Goal: Transaction & Acquisition: Purchase product/service

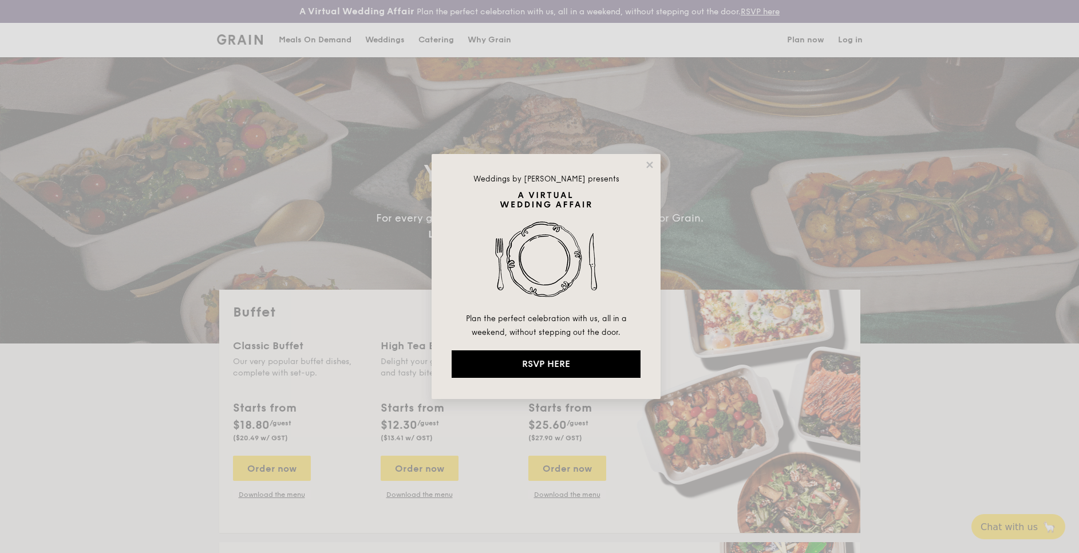
select select
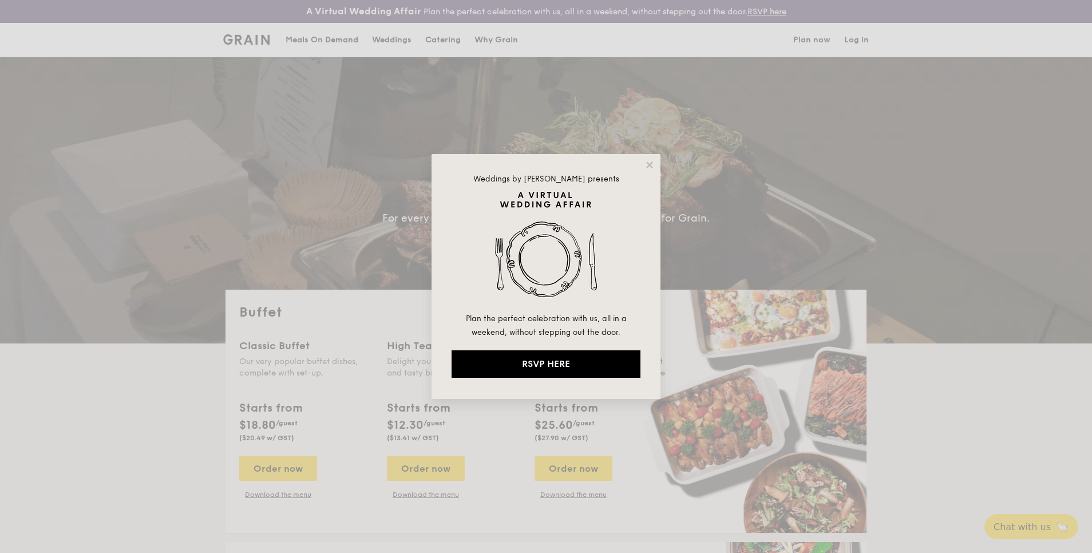
click at [655, 165] on div "Weddings by [PERSON_NAME] presents Plan the perfect celebration with us, all in…" at bounding box center [546, 276] width 229 height 245
click at [651, 163] on icon at bounding box center [649, 164] width 6 height 6
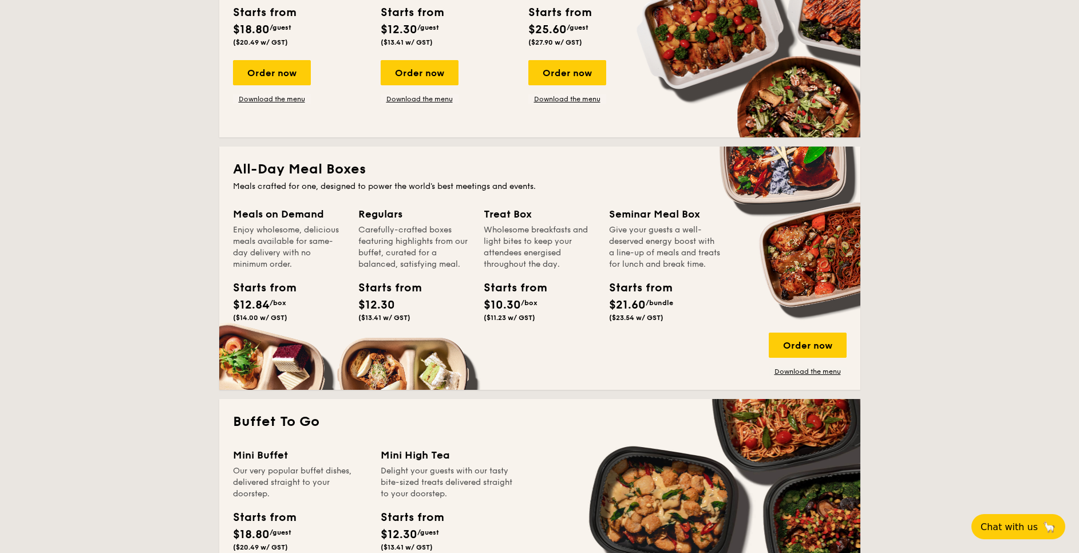
scroll to position [429, 0]
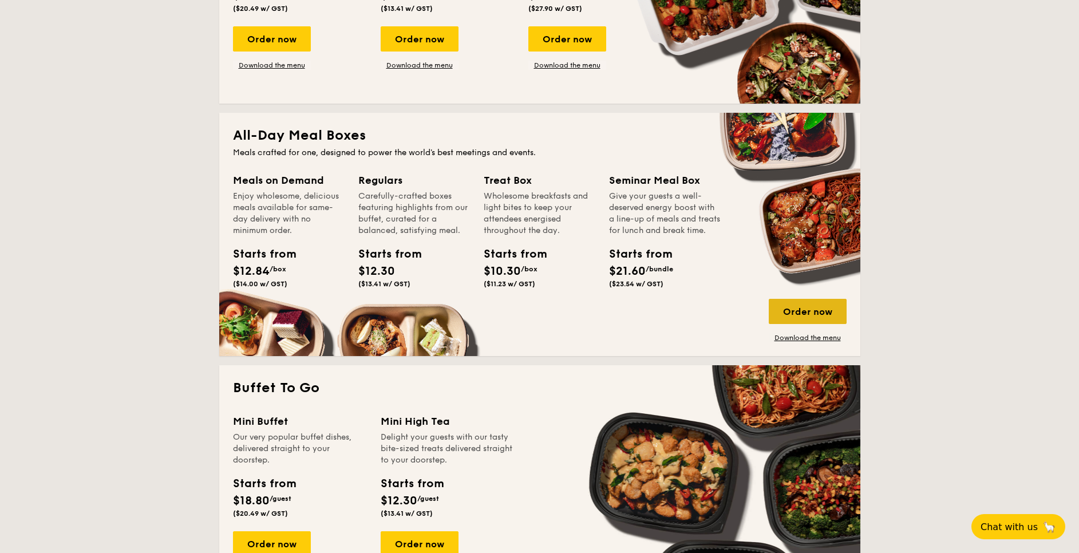
click at [791, 306] on div "Order now" at bounding box center [808, 311] width 78 height 25
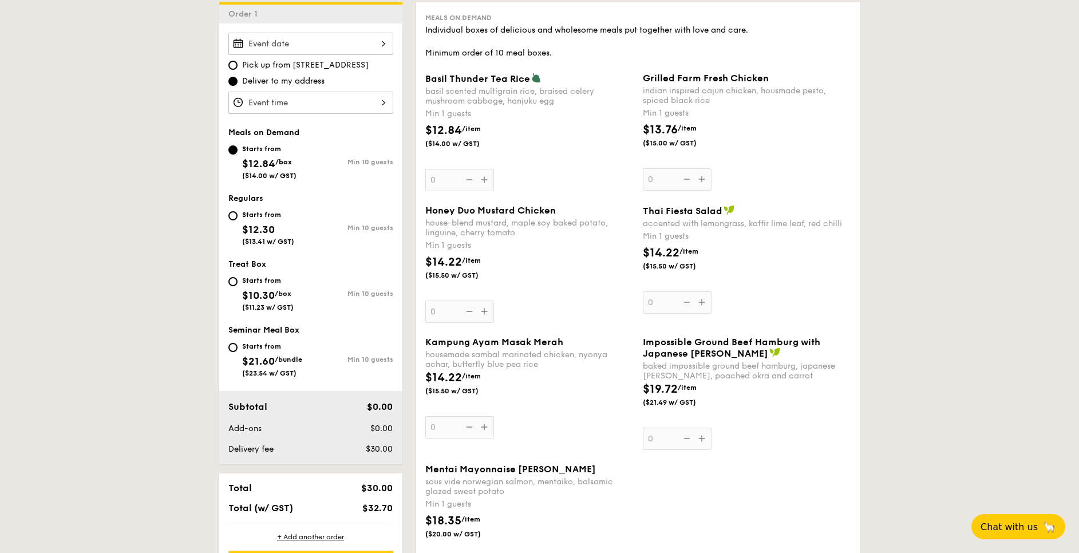
scroll to position [172, 0]
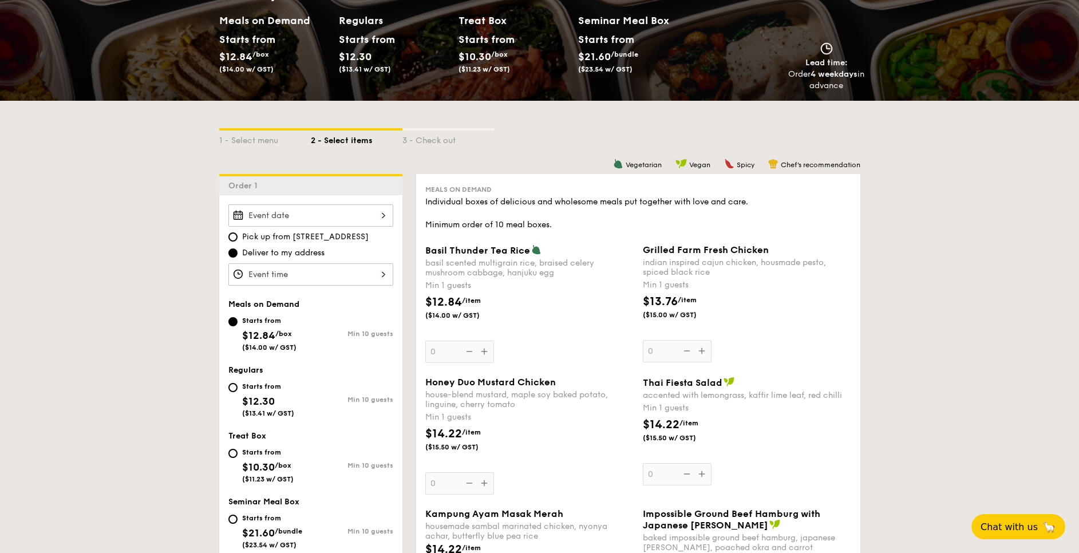
click at [363, 214] on div at bounding box center [310, 215] width 165 height 22
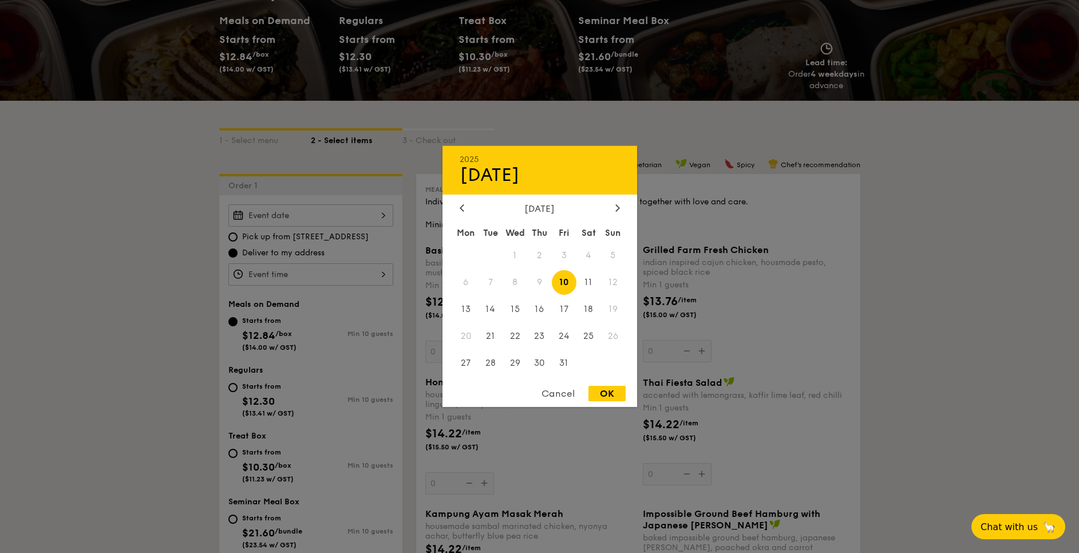
click at [510, 275] on span "8" at bounding box center [515, 282] width 25 height 25
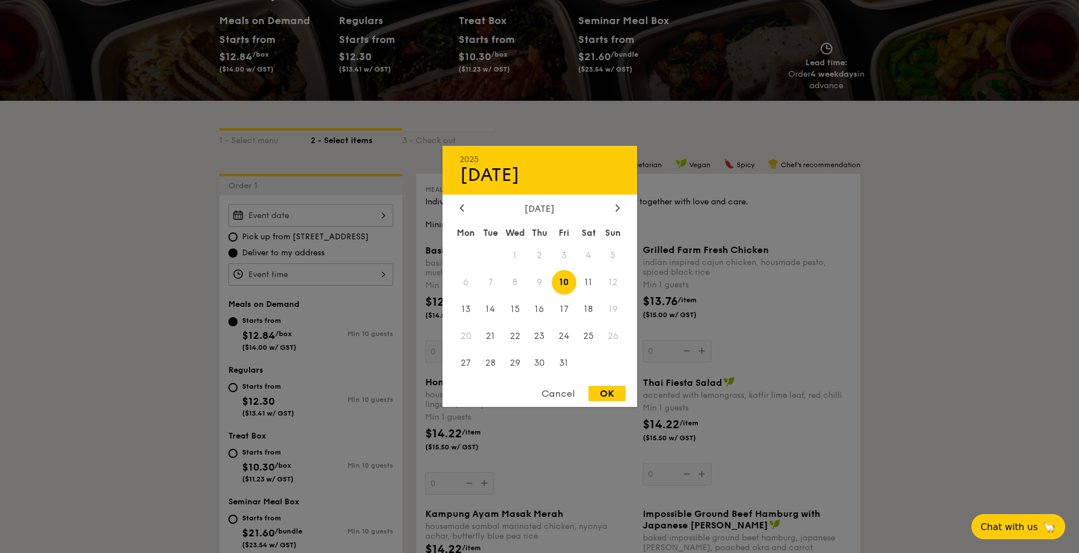
drag, startPoint x: 510, startPoint y: 275, endPoint x: 563, endPoint y: 379, distance: 116.5
click at [563, 379] on div "2025 Oct [DATE] Tue Wed Thu Fri Sat Sun 1 2 3 4 5 6 7 8 9 10 11 12 13 14 15 16 …" at bounding box center [540, 276] width 195 height 261
click at [561, 382] on div "2025 Oct [DATE] Tue Wed Thu Fri Sat Sun 1 2 3 4 5 6 7 8 9 10 11 12 13 14 15 16 …" at bounding box center [540, 276] width 195 height 261
click at [561, 393] on div "Cancel" at bounding box center [558, 393] width 56 height 15
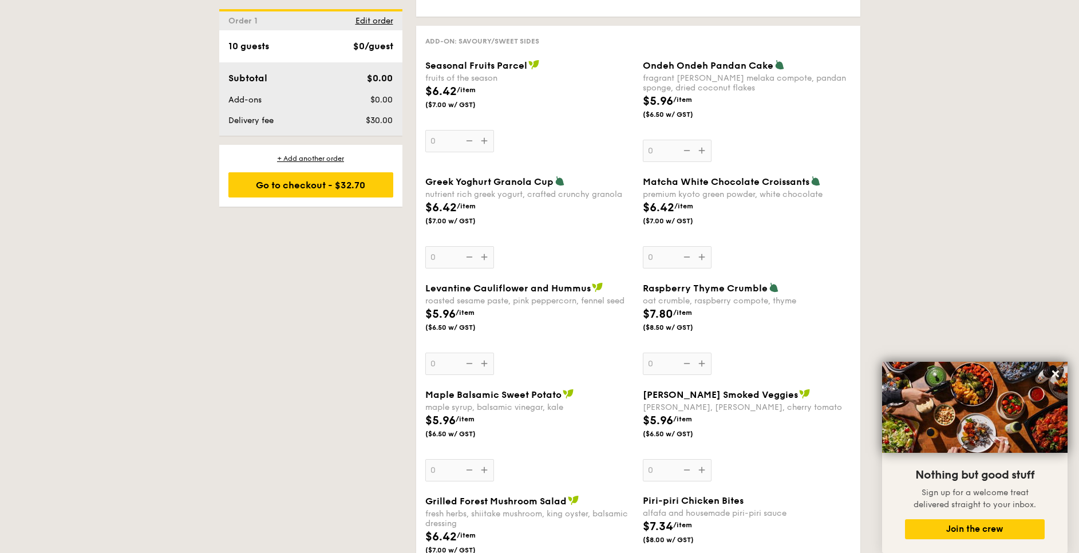
scroll to position [945, 0]
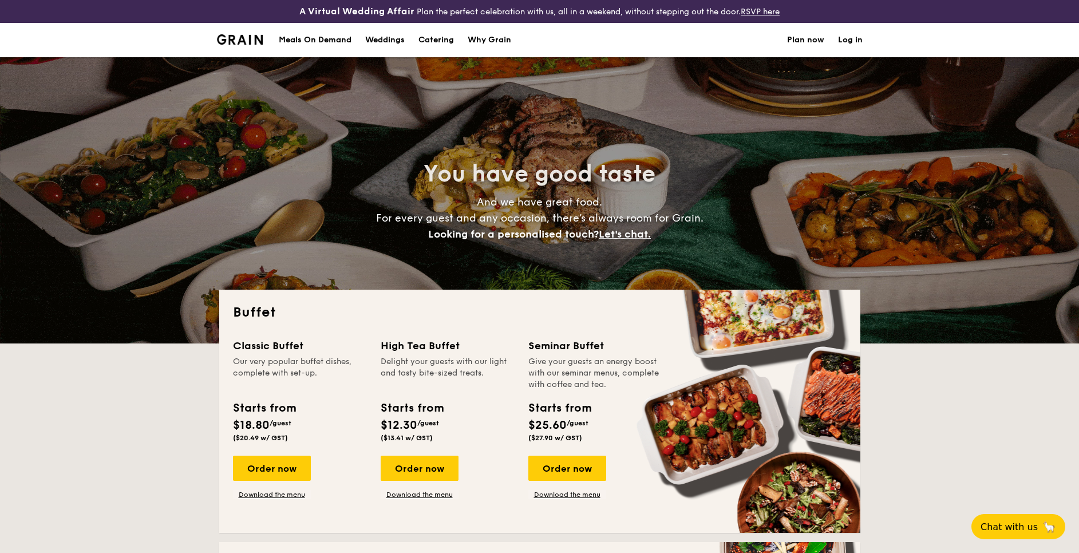
select select
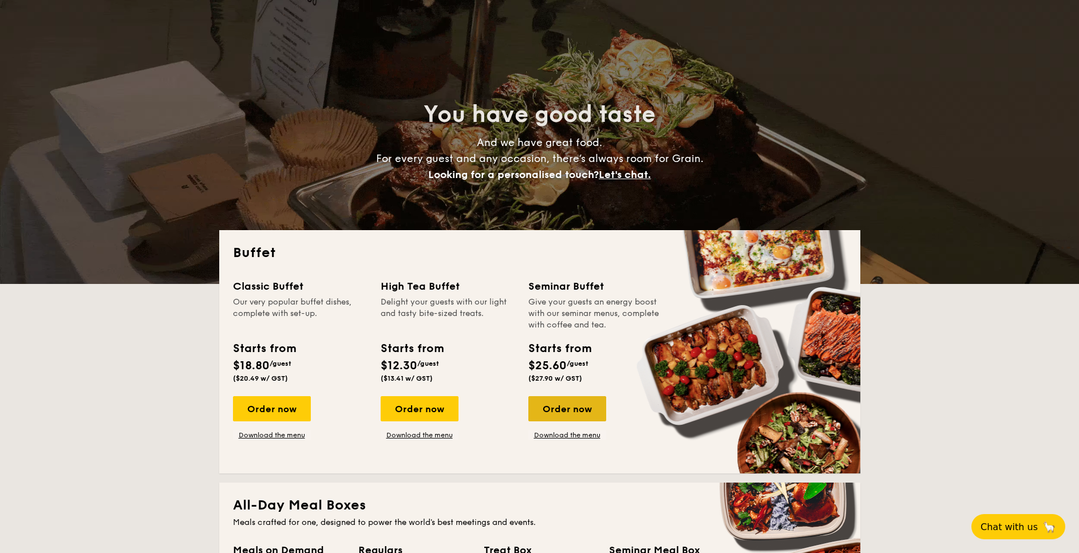
scroll to position [86, 0]
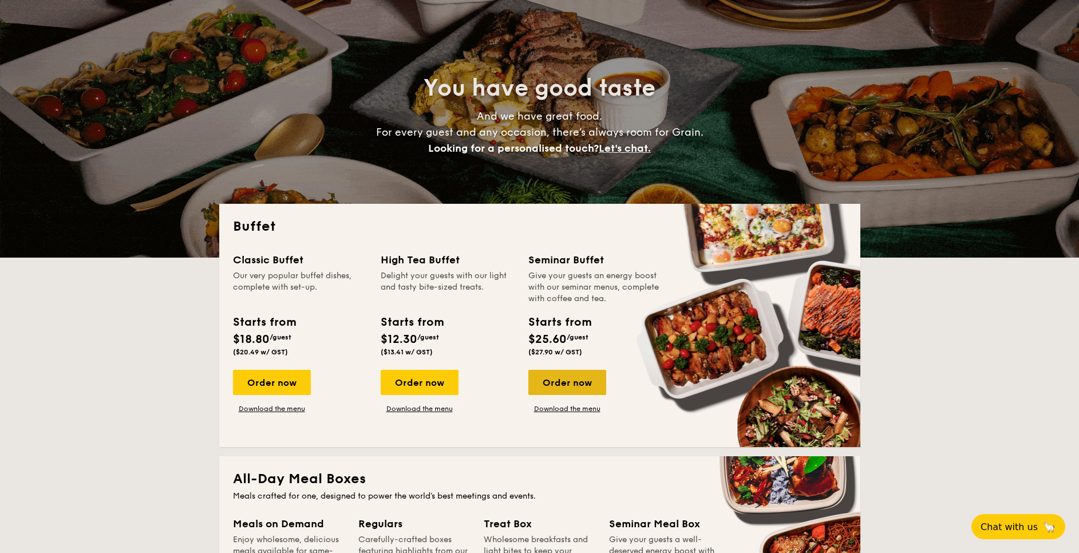
click at [534, 378] on div "Order now" at bounding box center [567, 382] width 78 height 25
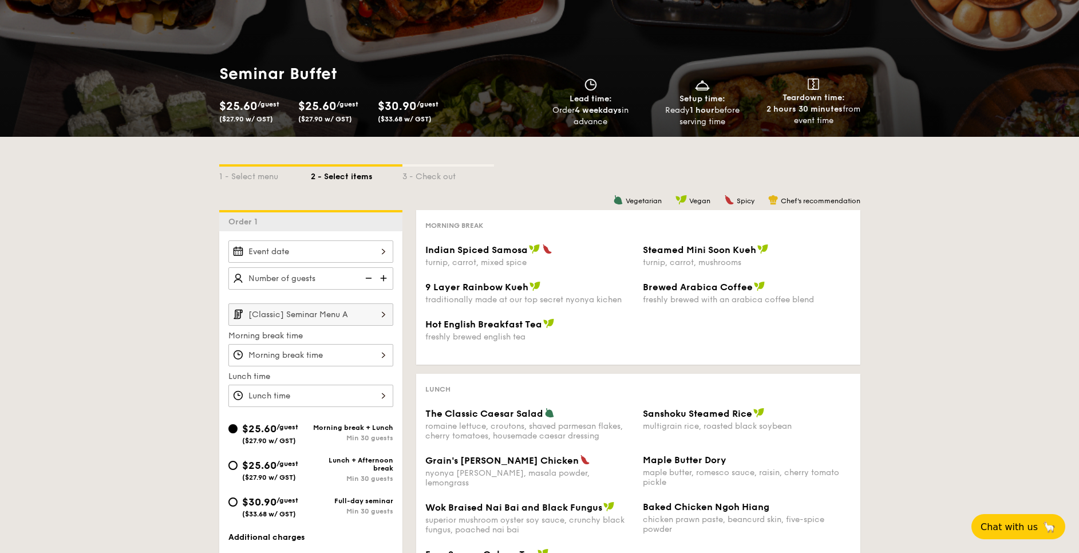
scroll to position [86, 0]
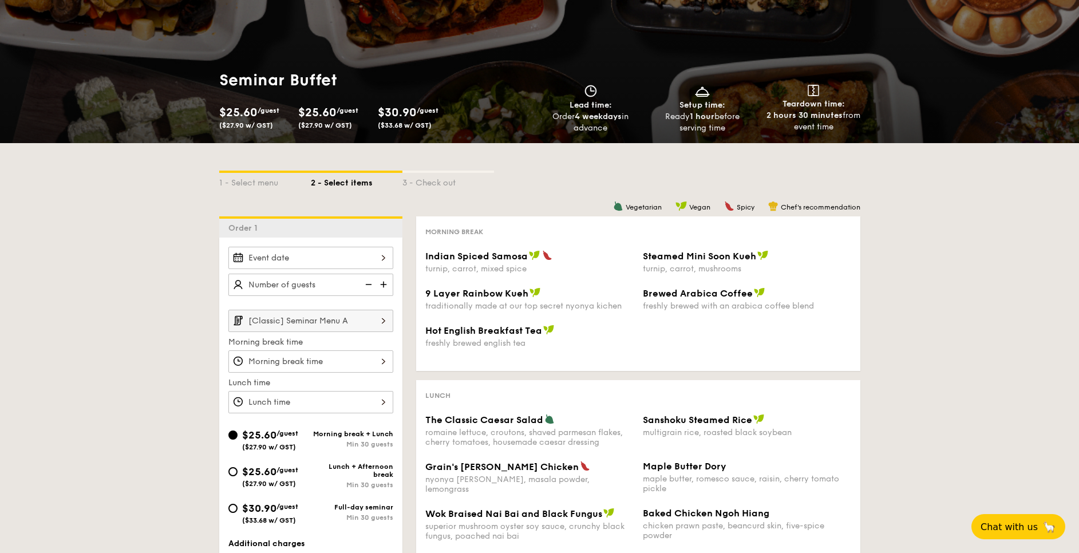
click at [385, 283] on img at bounding box center [384, 285] width 17 height 22
click at [370, 282] on img at bounding box center [367, 285] width 17 height 22
type input "25 guests"
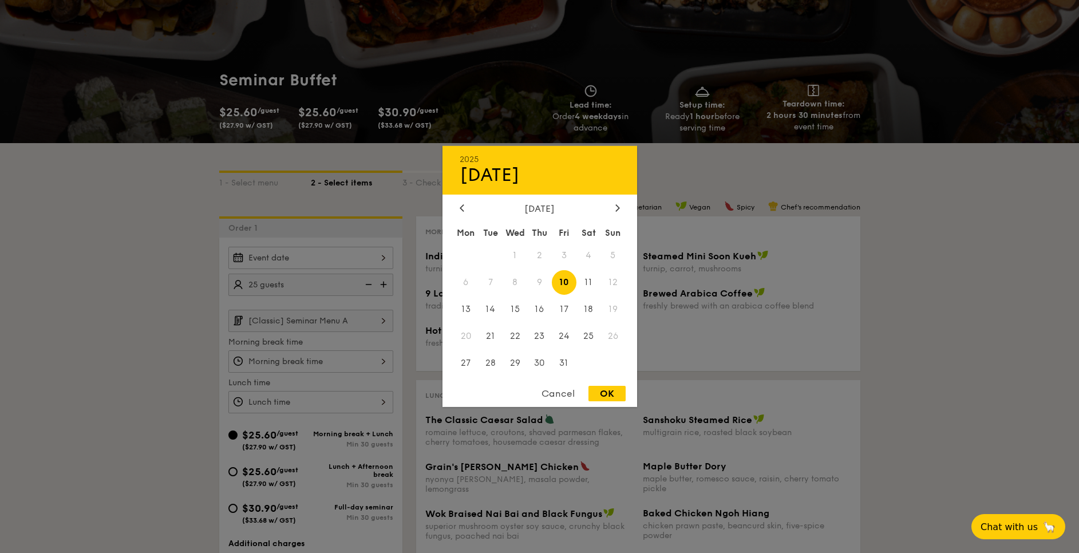
click at [358, 260] on div "2025 Oct [DATE] Tue Wed Thu Fri Sat Sun 1 2 3 4 5 6 7 8 9 10 11 12 13 14 15 16 …" at bounding box center [310, 258] width 165 height 22
click at [521, 279] on span "8" at bounding box center [515, 282] width 25 height 25
click at [799, 307] on div at bounding box center [539, 276] width 1079 height 553
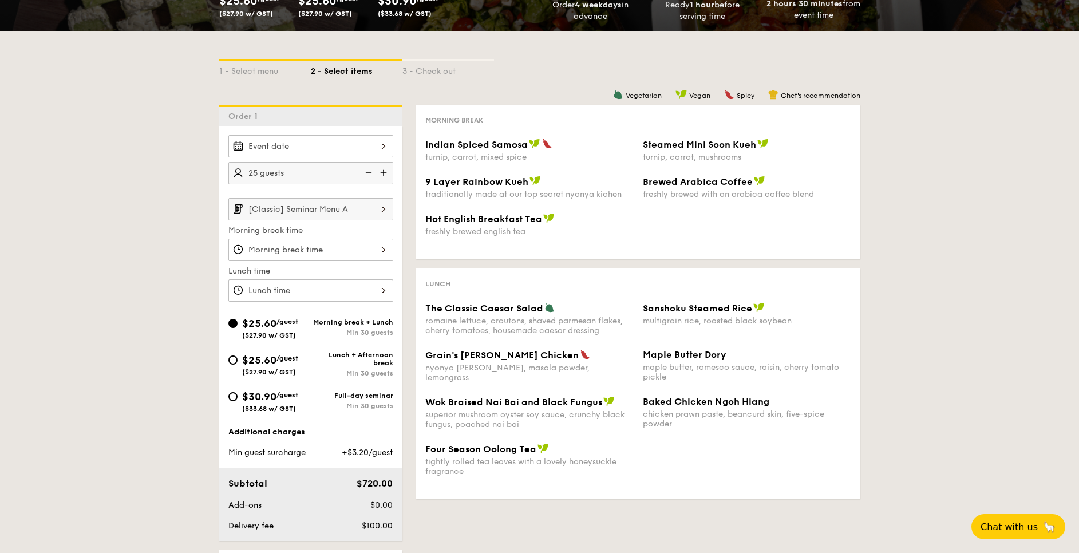
scroll to position [172, 0]
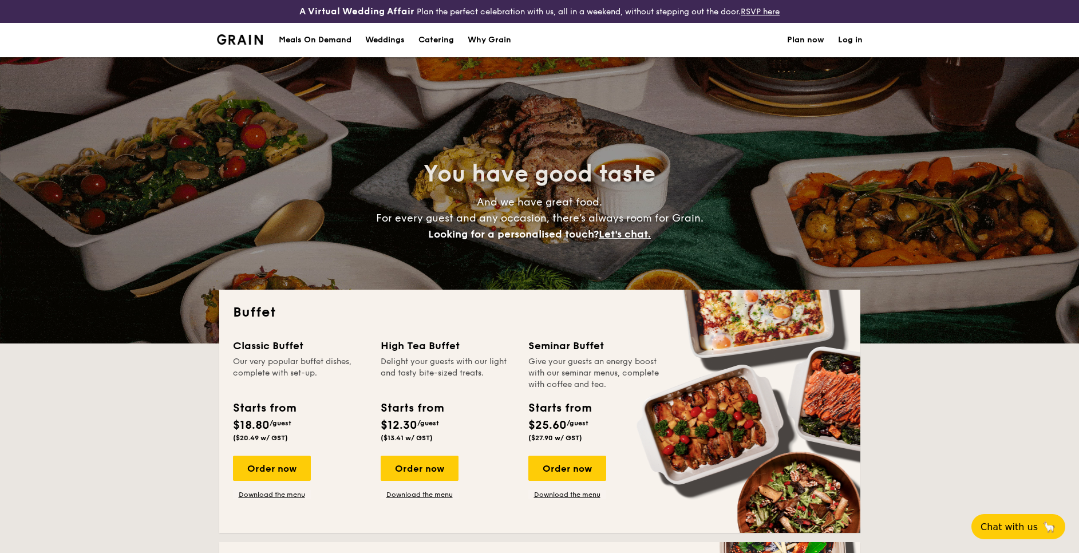
select select
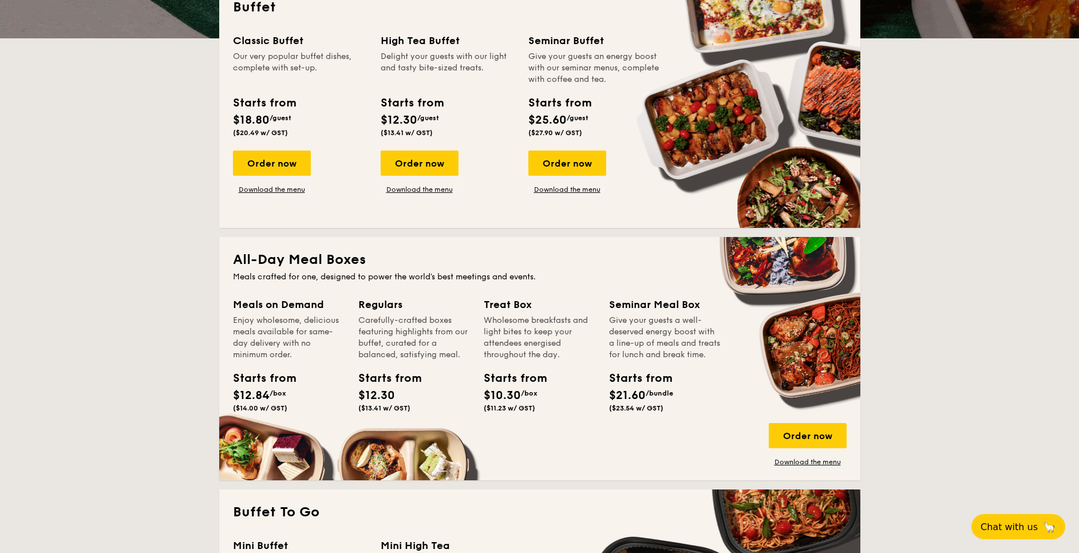
scroll to position [343, 0]
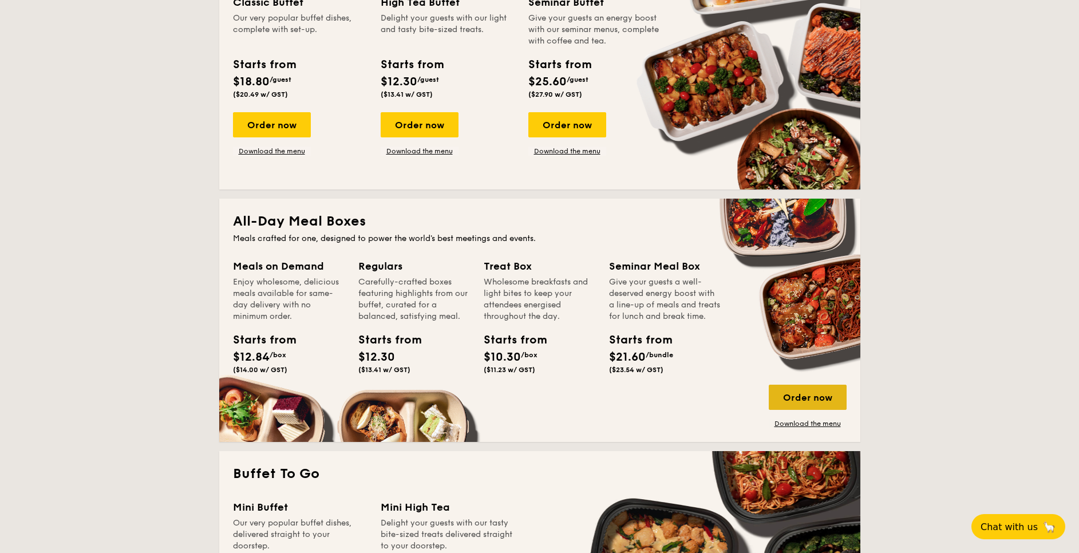
click at [779, 395] on div "Order now" at bounding box center [808, 397] width 78 height 25
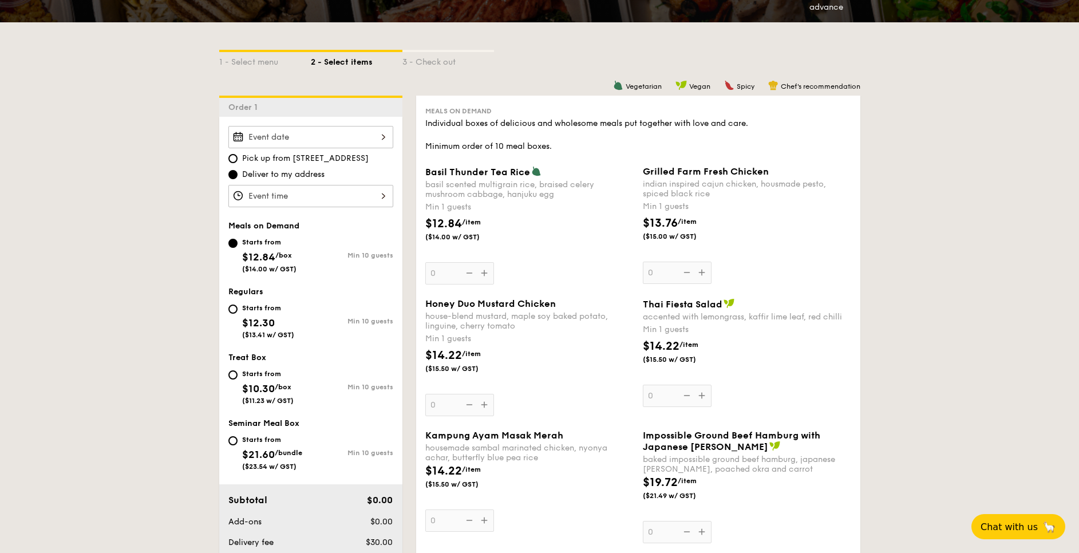
scroll to position [258, 0]
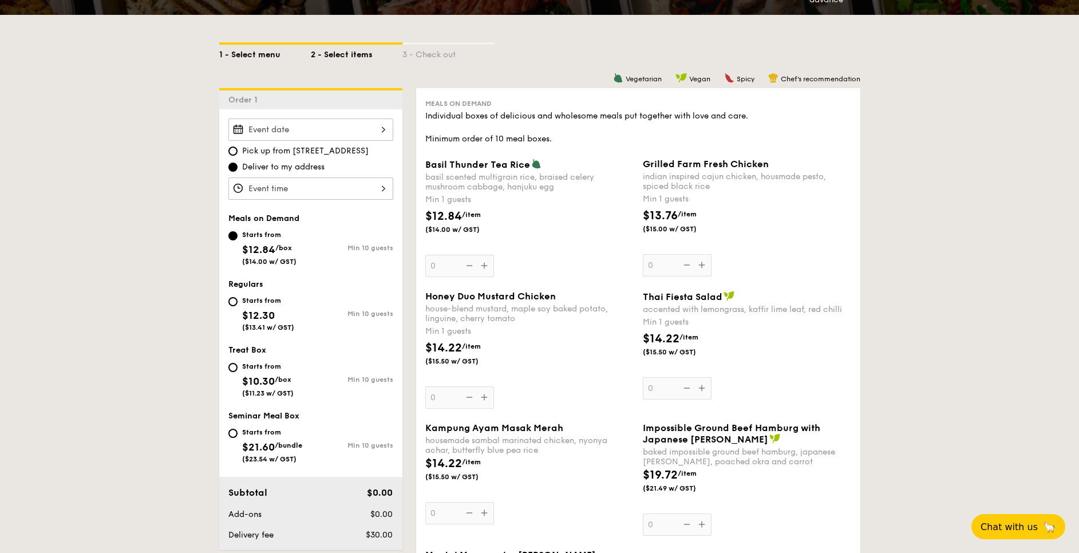
click at [279, 53] on div "1 - Select menu" at bounding box center [265, 53] width 92 height 16
select select
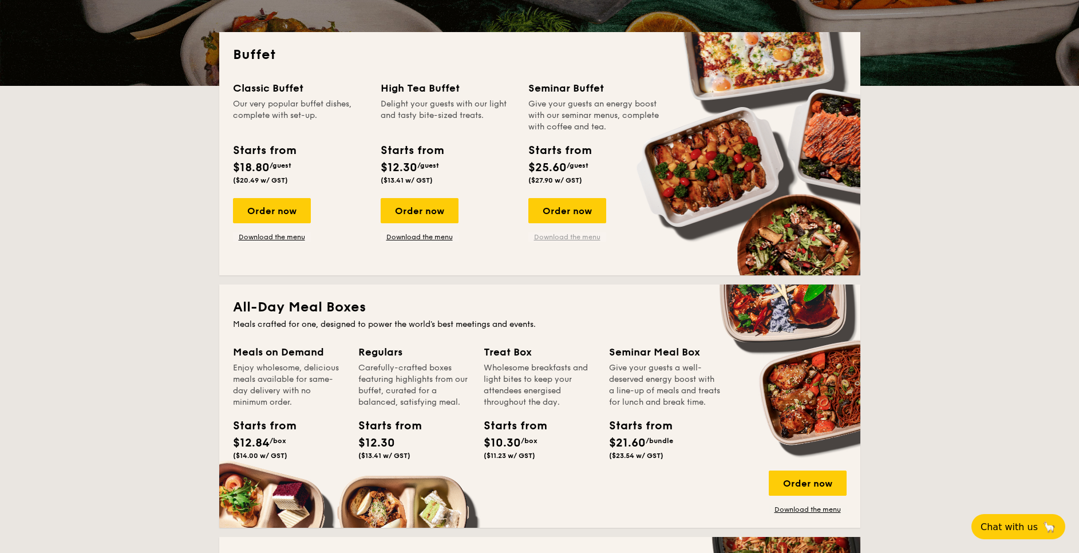
click at [560, 234] on link "Download the menu" at bounding box center [567, 236] width 78 height 9
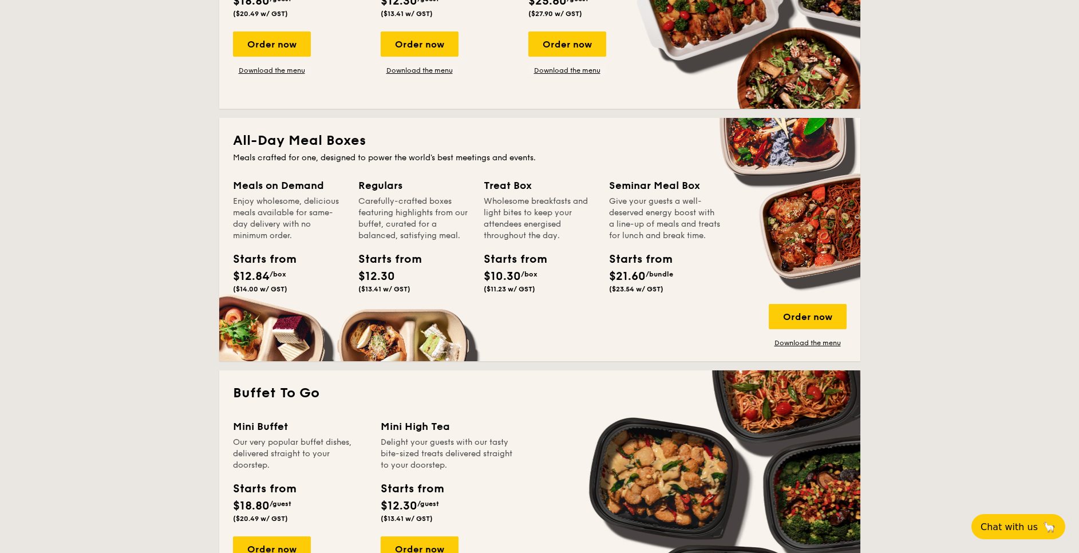
scroll to position [429, 0]
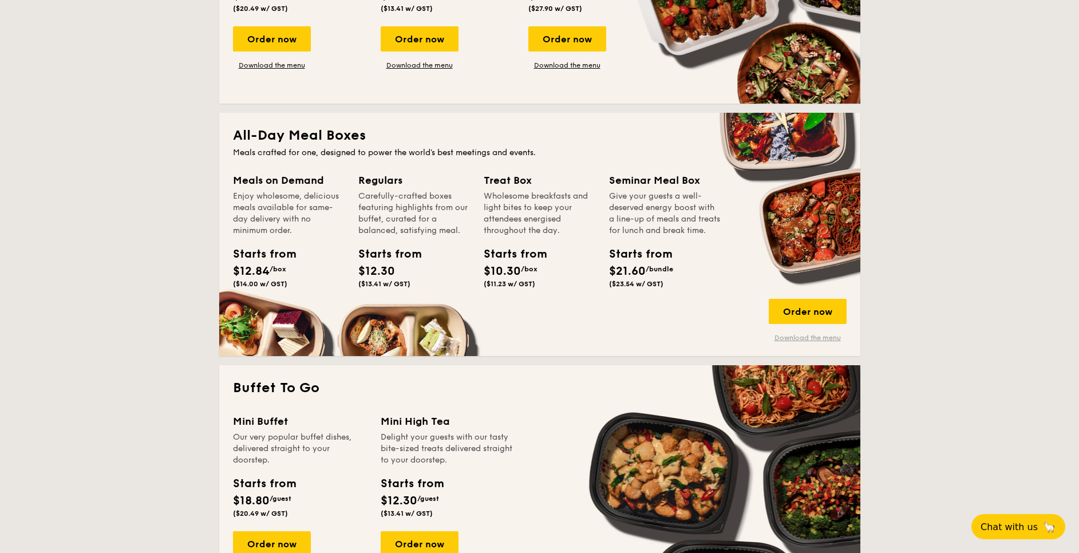
click at [791, 338] on link "Download the menu" at bounding box center [808, 337] width 78 height 9
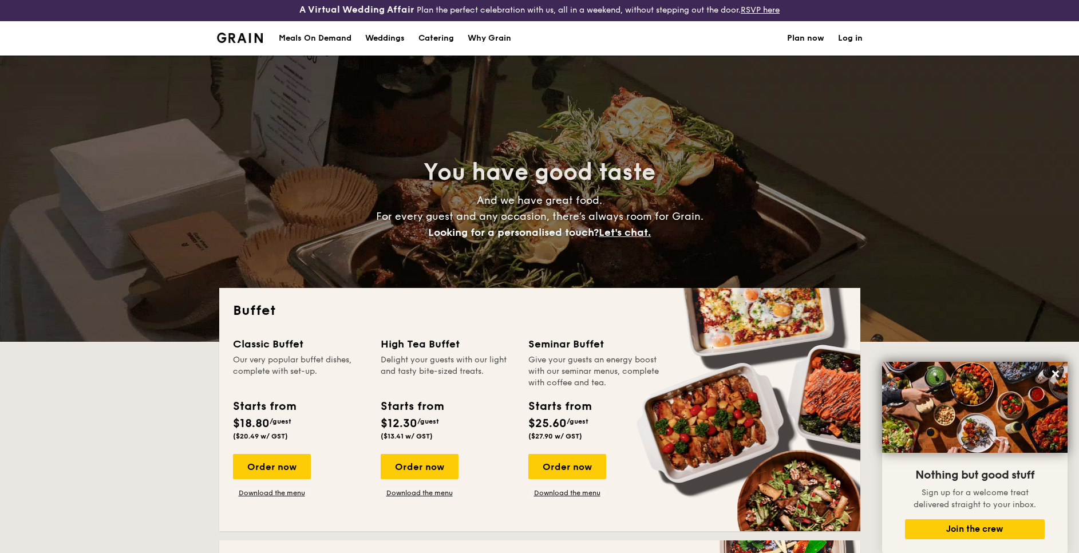
scroll to position [0, 0]
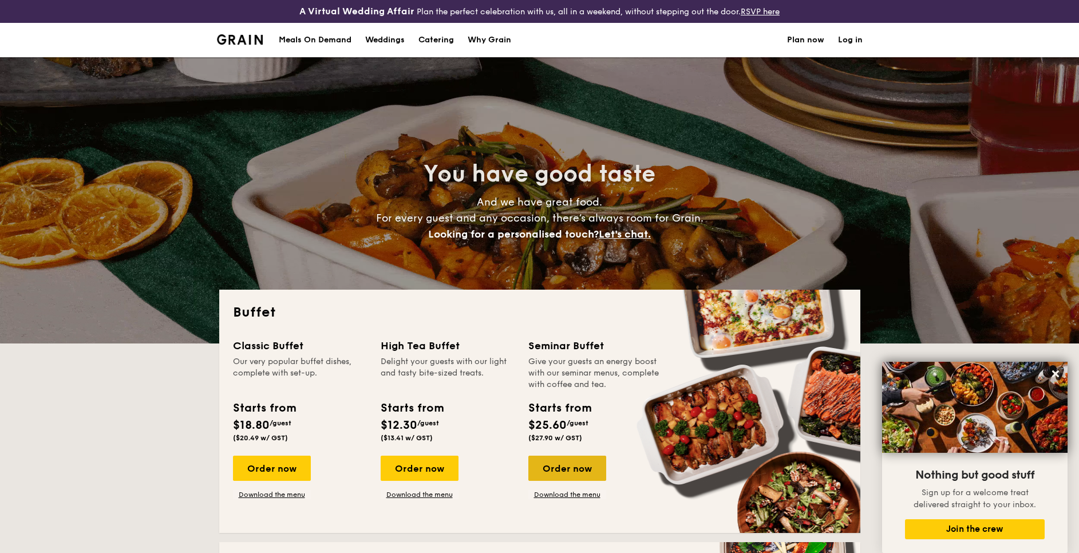
click at [582, 467] on div "Order now" at bounding box center [567, 468] width 78 height 25
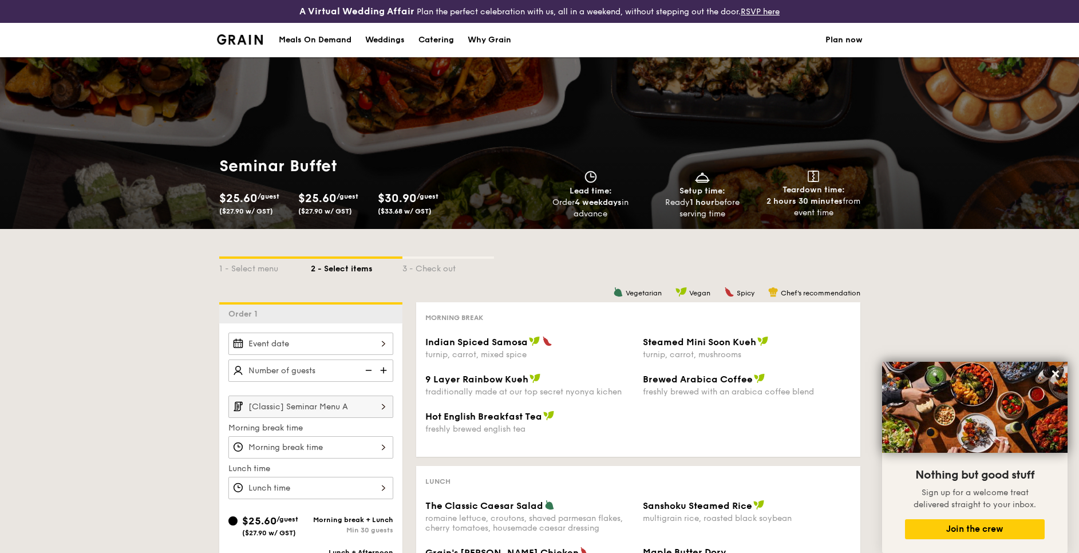
scroll to position [258, 0]
